Goal: Book appointment/travel/reservation

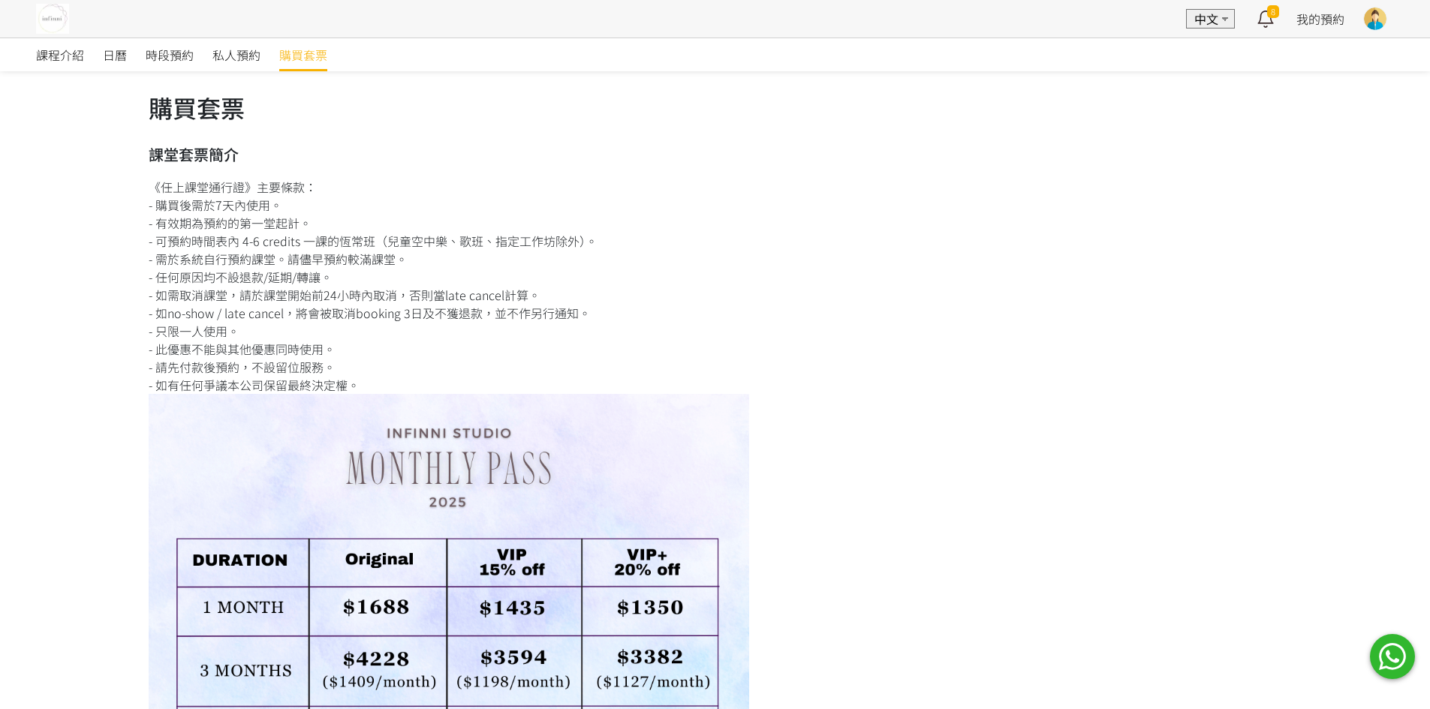
click at [137, 61] on div "日曆" at bounding box center [124, 54] width 43 height 33
click at [146, 61] on span "時段預約" at bounding box center [170, 55] width 48 height 18
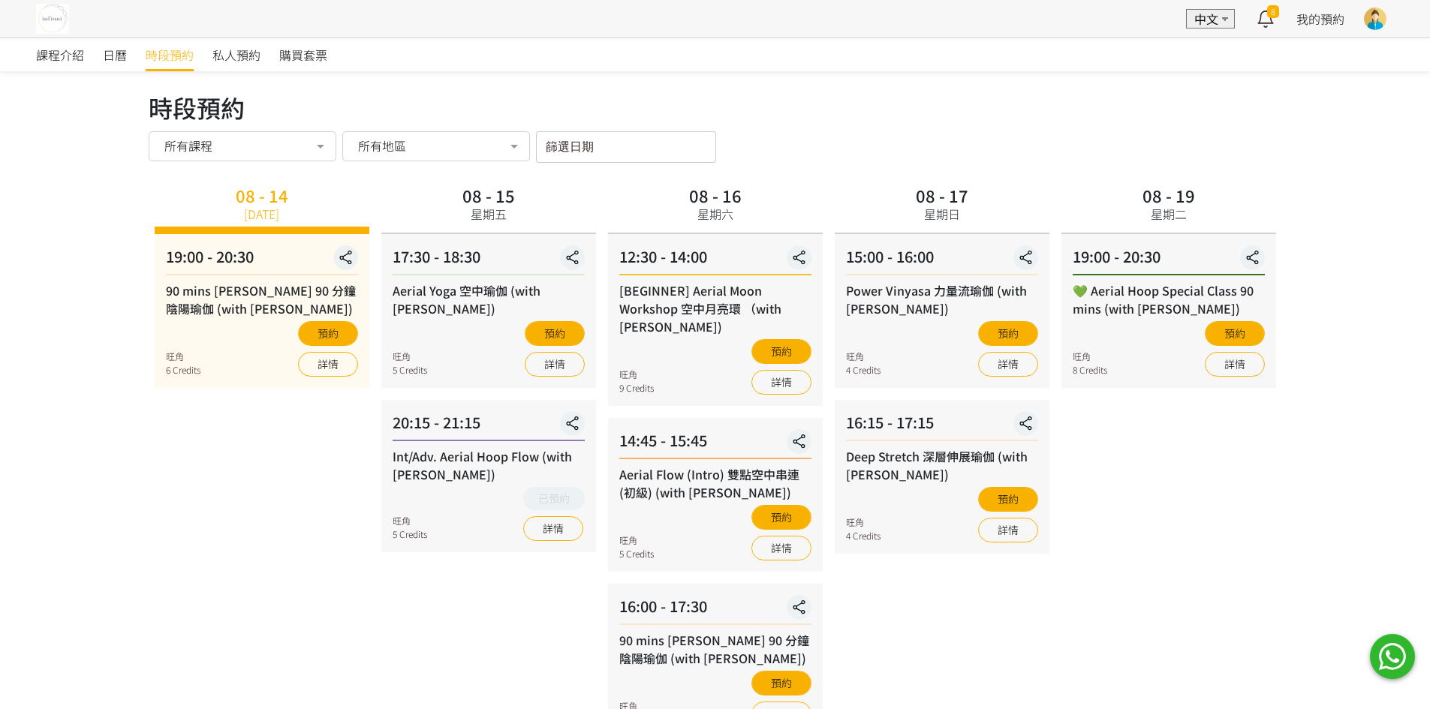
click at [576, 151] on input "篩選日期" at bounding box center [626, 147] width 180 height 32
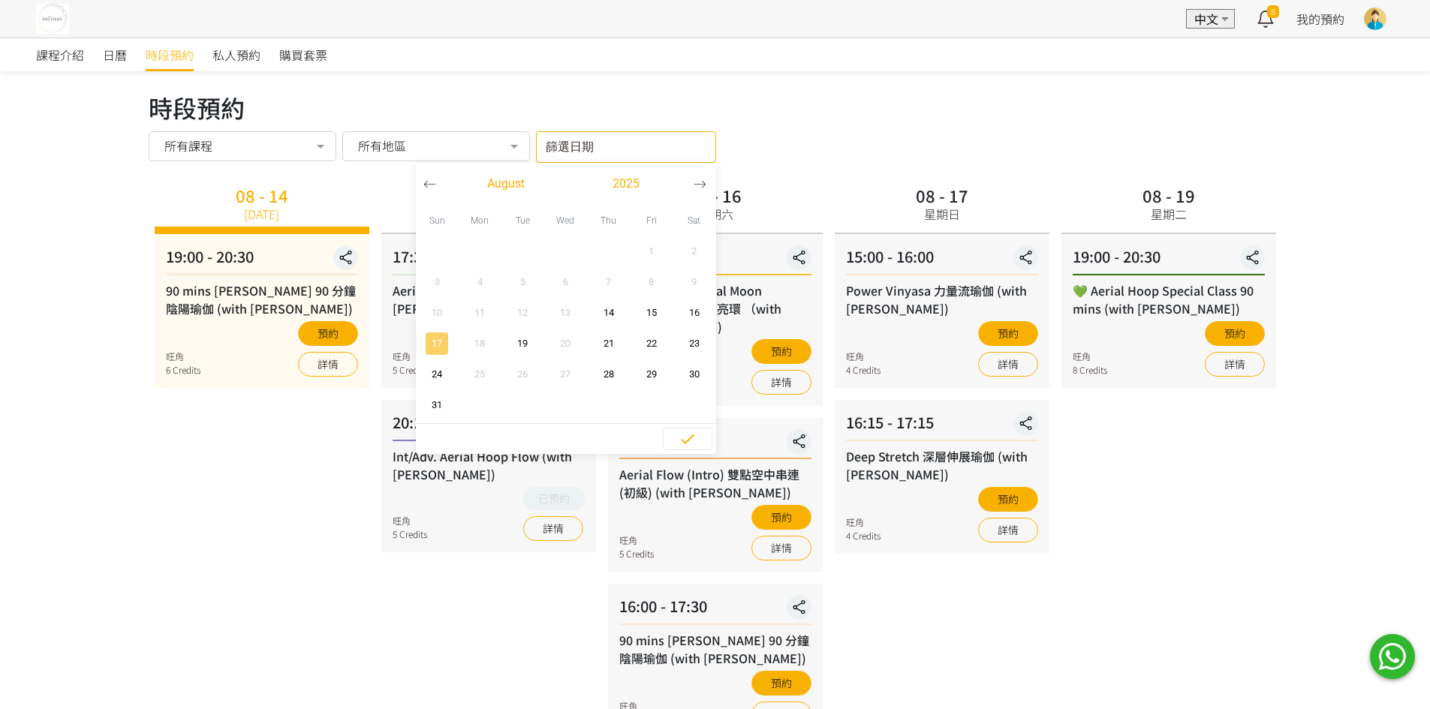
click at [441, 348] on span "17" at bounding box center [437, 343] width 34 height 15
type input "[DATE] - ..."
